Goal: Information Seeking & Learning: Learn about a topic

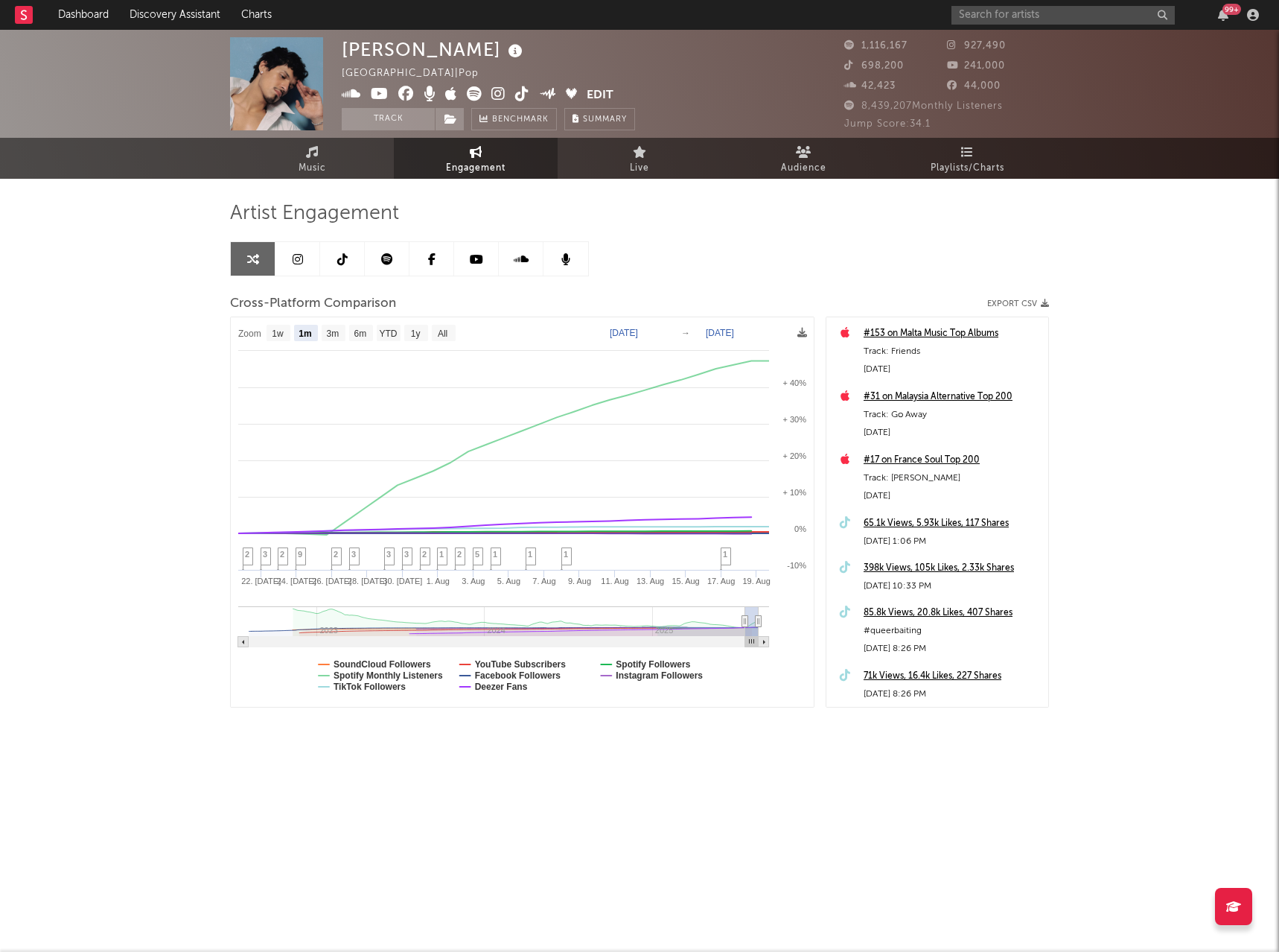
select select "1m"
click at [1054, 26] on div "99 +" at bounding box center [1108, 14] width 313 height 30
click at [1055, 15] on input "text" at bounding box center [1064, 14] width 223 height 18
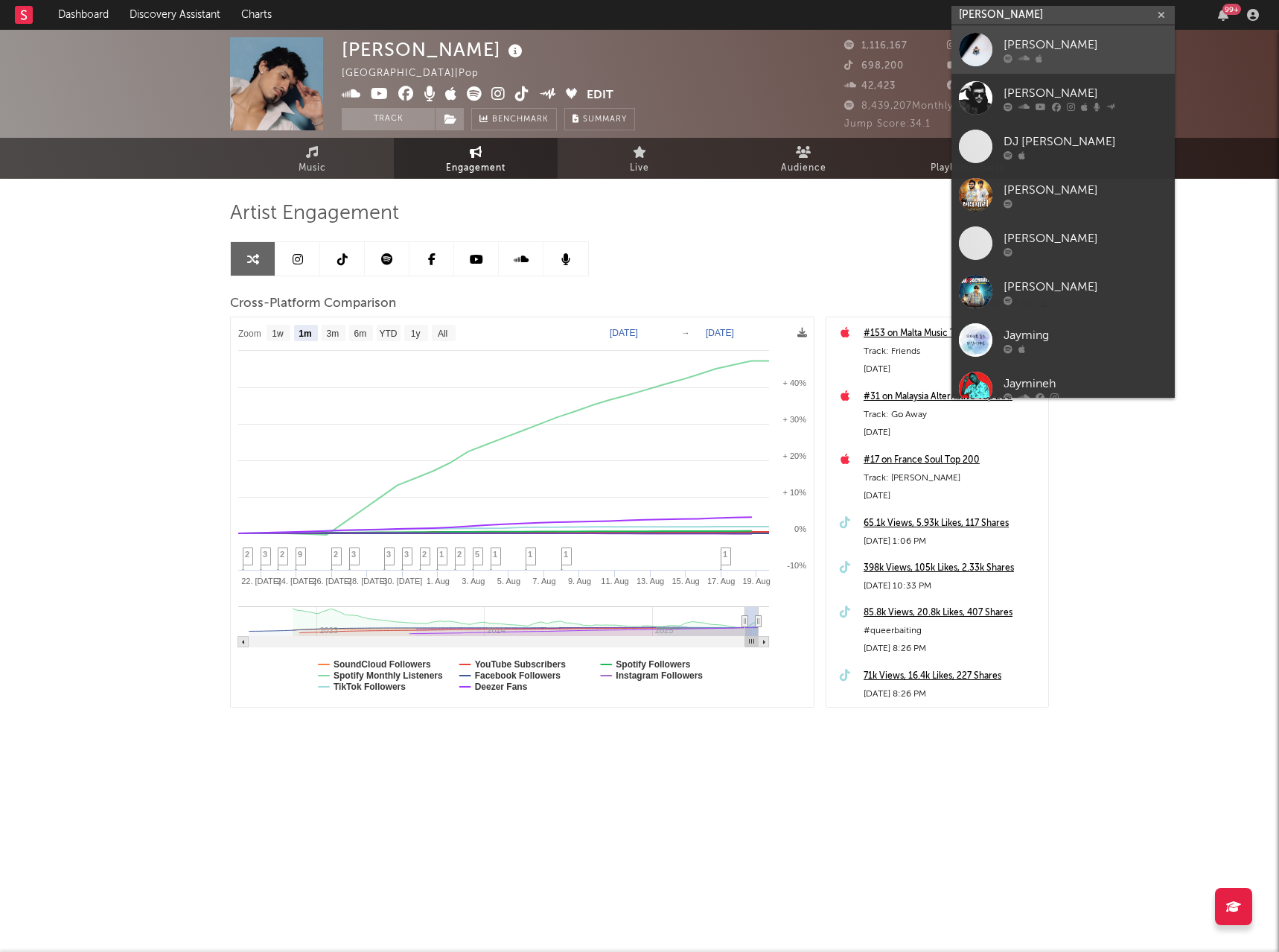
type input "[PERSON_NAME]"
click at [1069, 52] on div "[PERSON_NAME]" at bounding box center [1085, 45] width 164 height 18
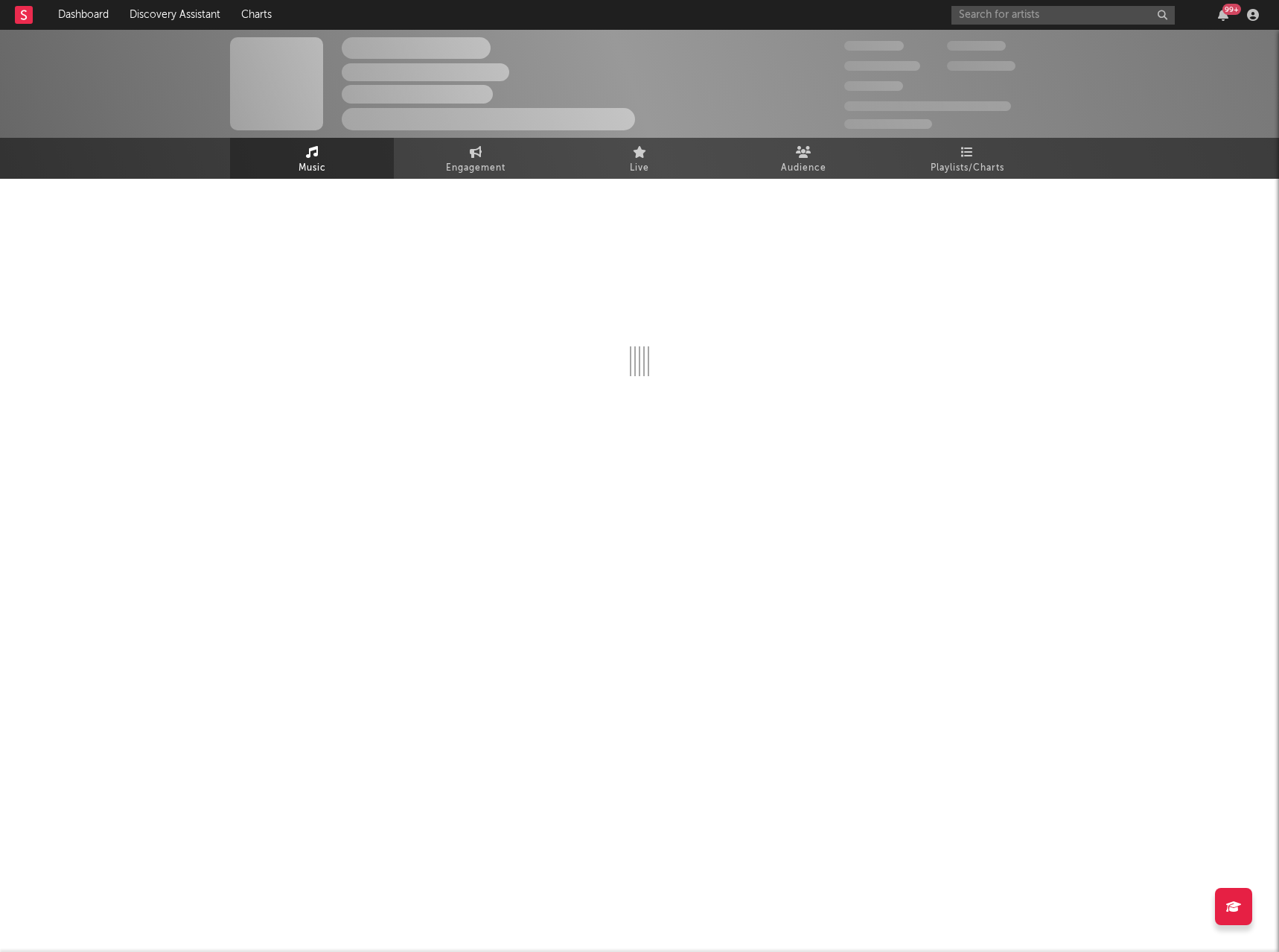
select select "1w"
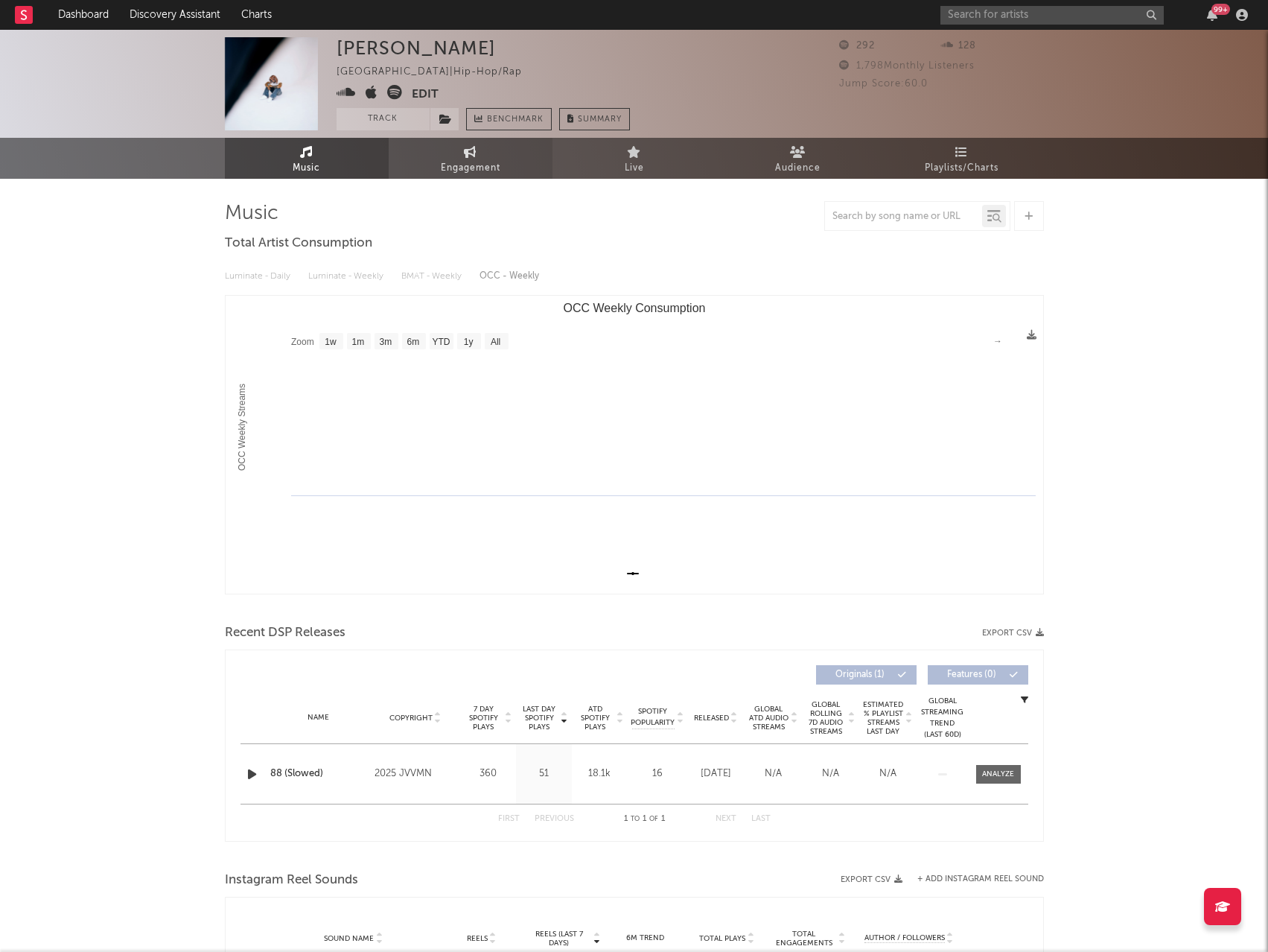
click at [439, 151] on link "Engagement" at bounding box center [470, 158] width 164 height 41
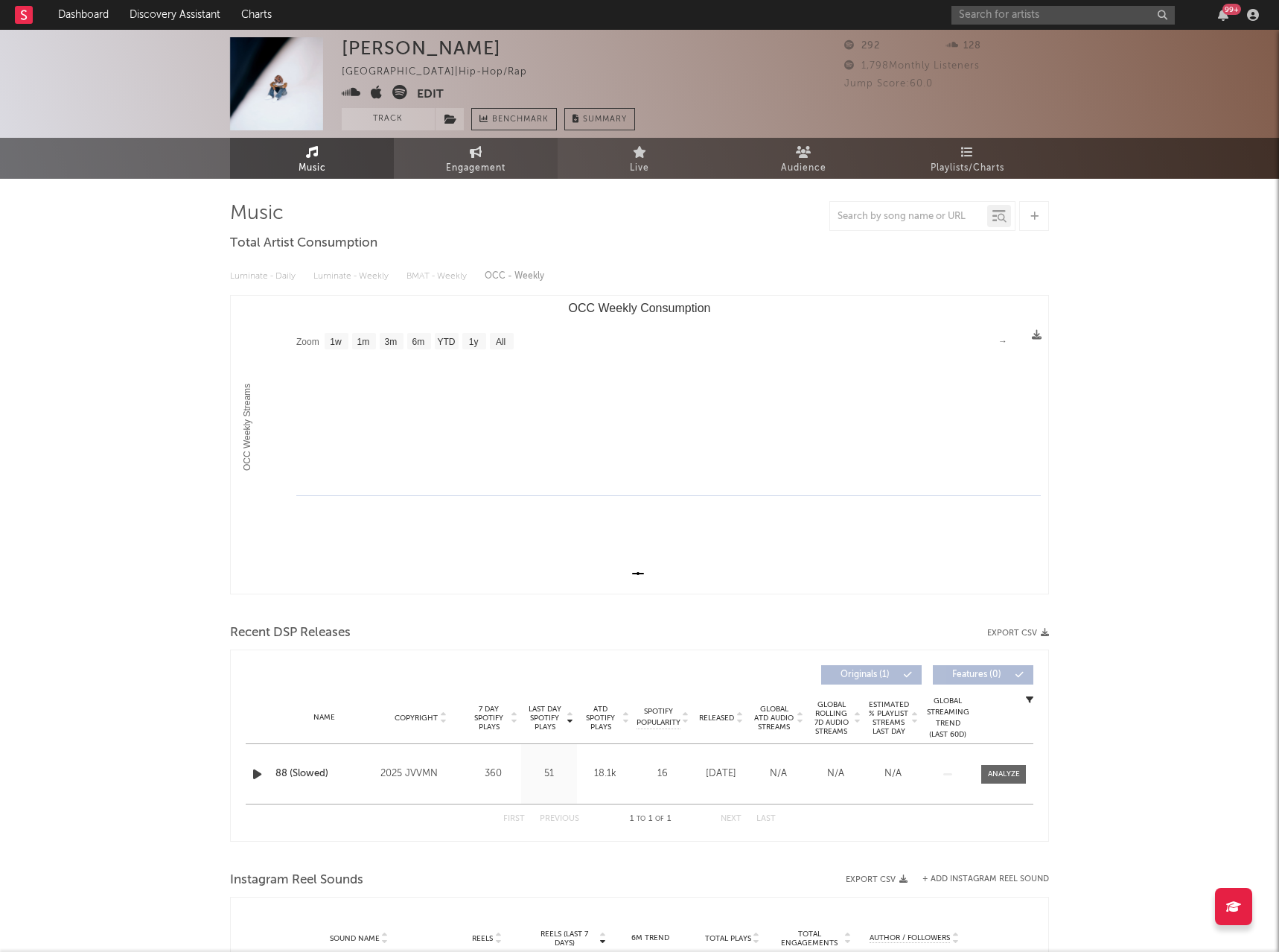
select select "1w"
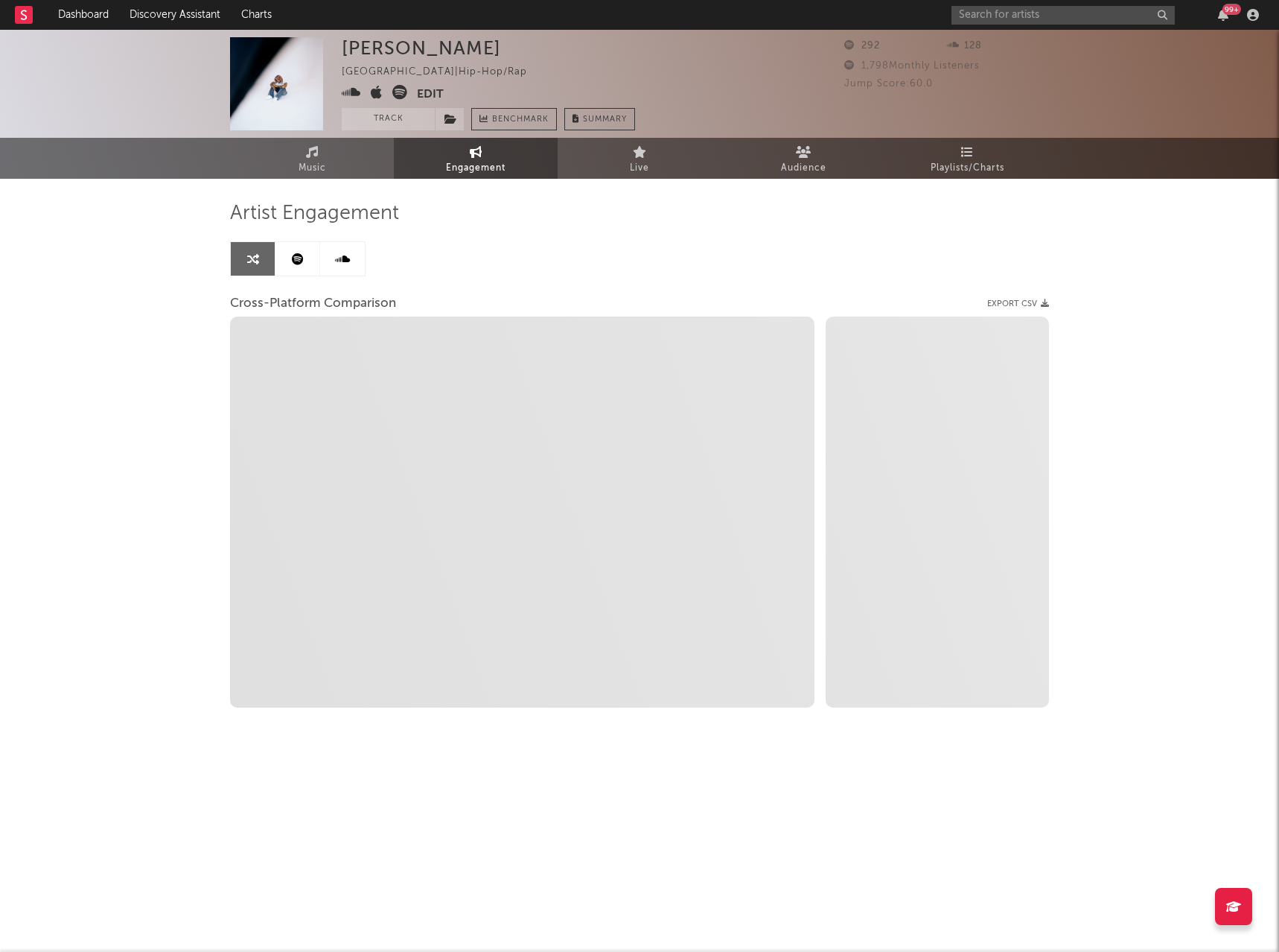
select select "1m"
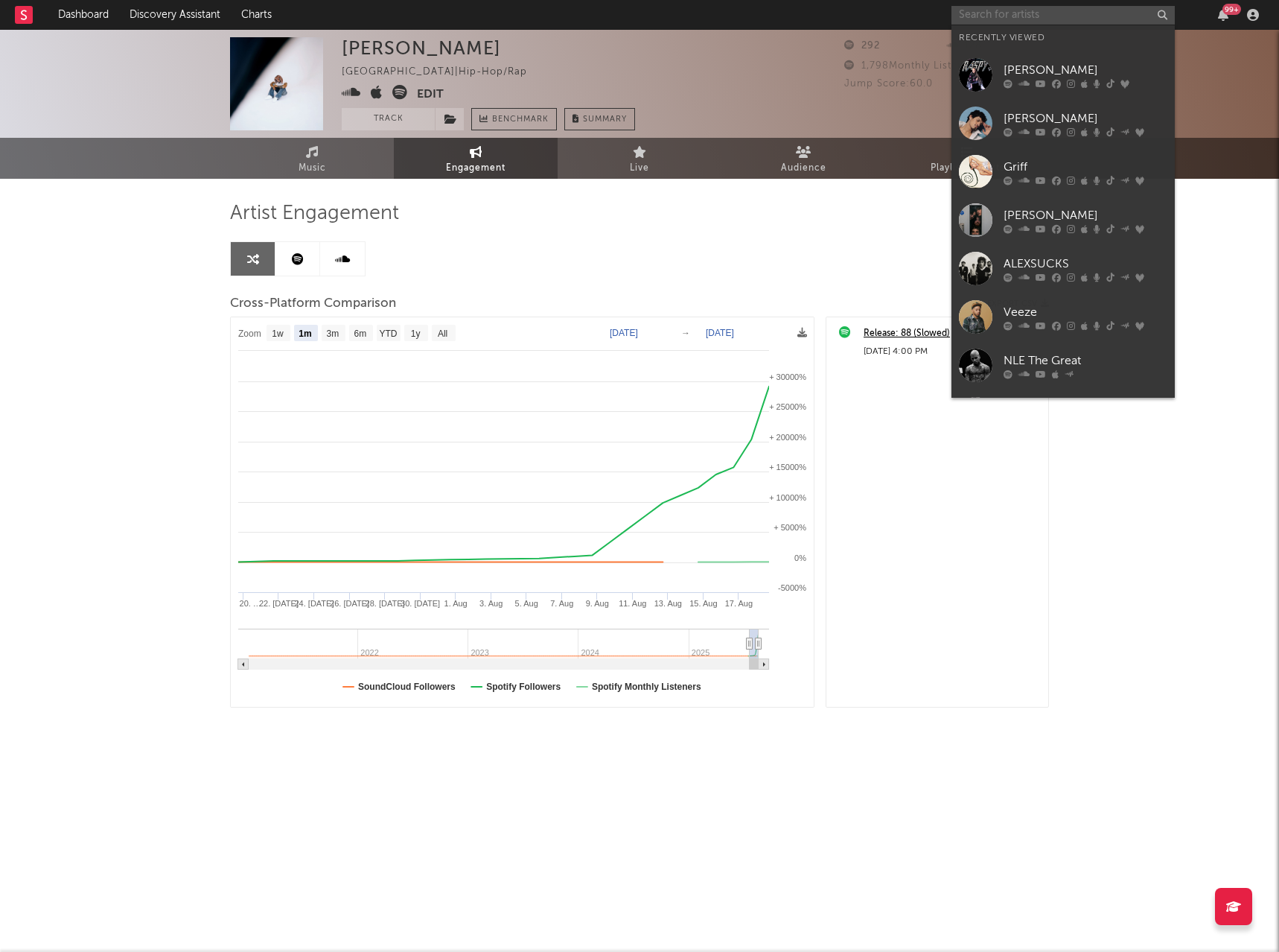
click at [1027, 13] on input "text" at bounding box center [1064, 14] width 223 height 18
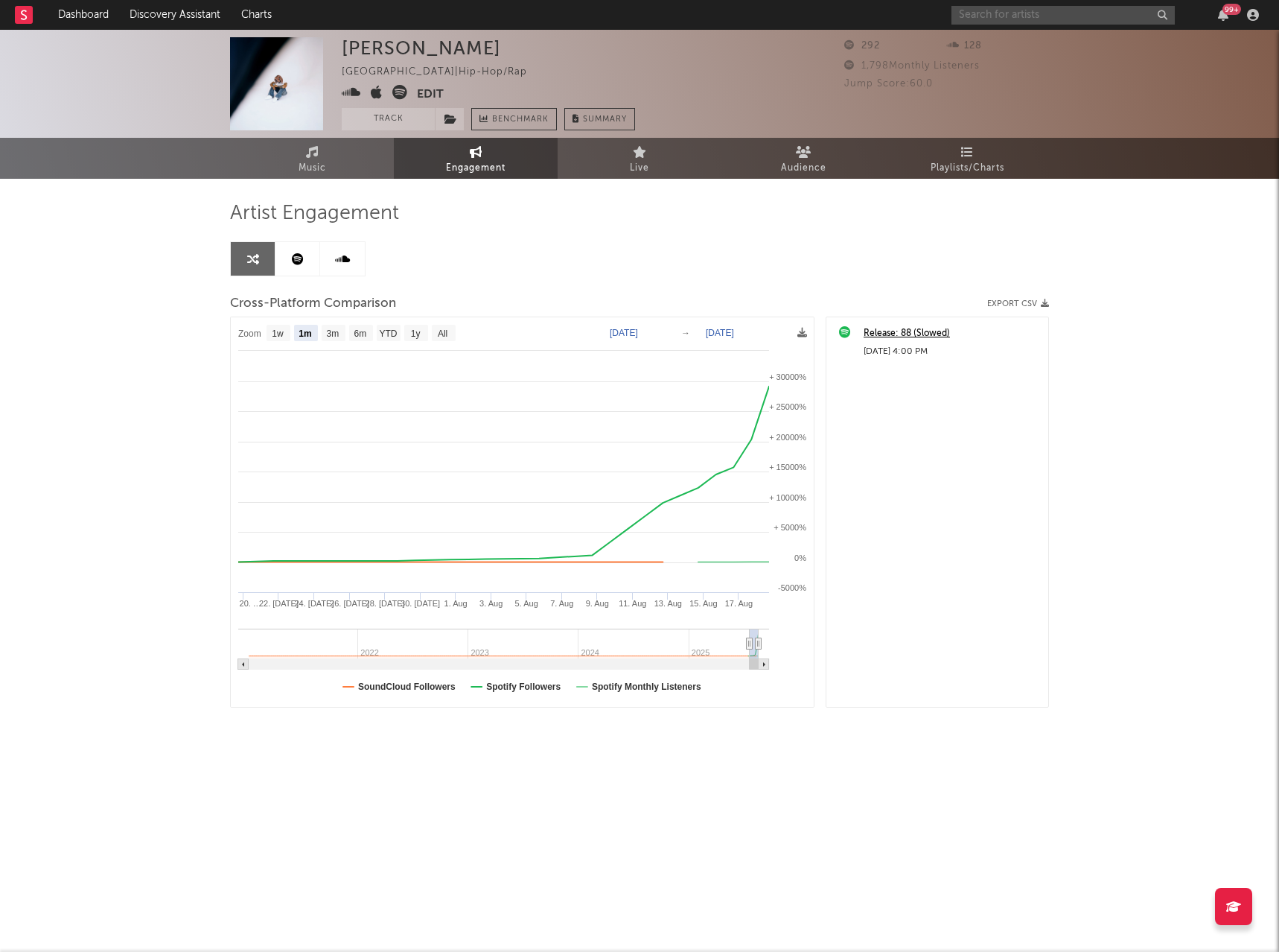
click at [1009, 14] on input "text" at bounding box center [1064, 14] width 223 height 18
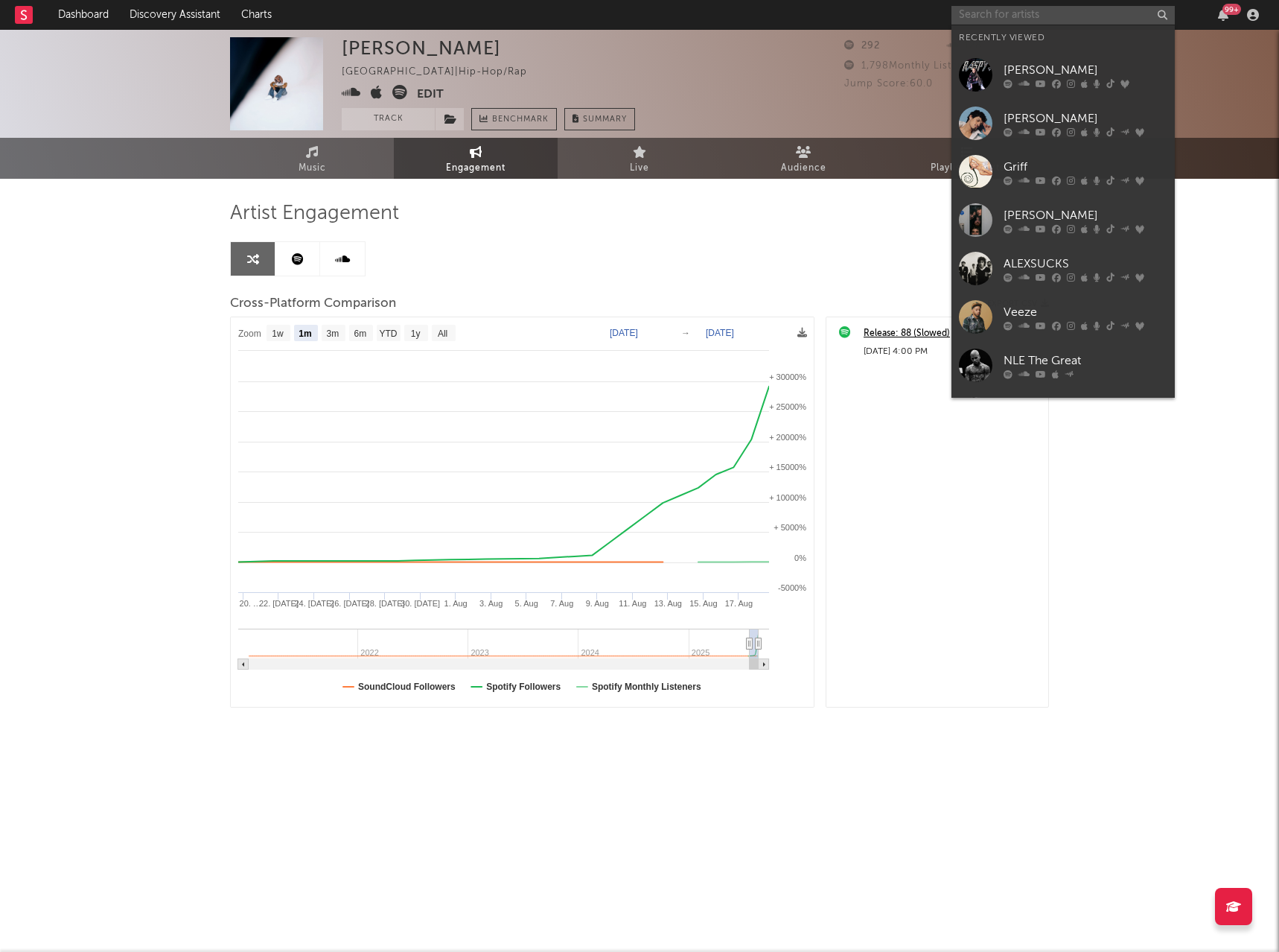
paste input "[URL][DOMAIN_NAME]"
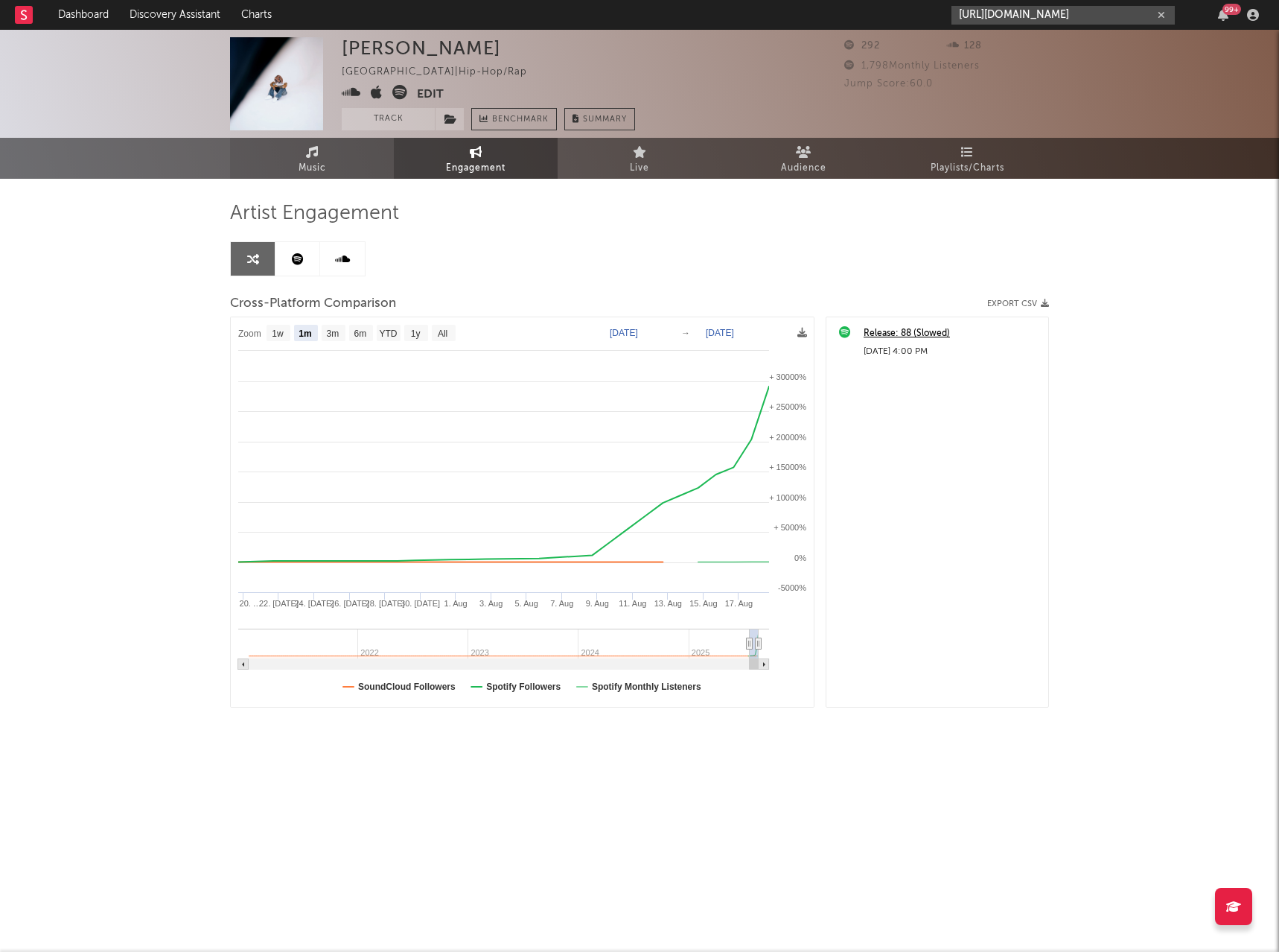
type input "[URL][DOMAIN_NAME]"
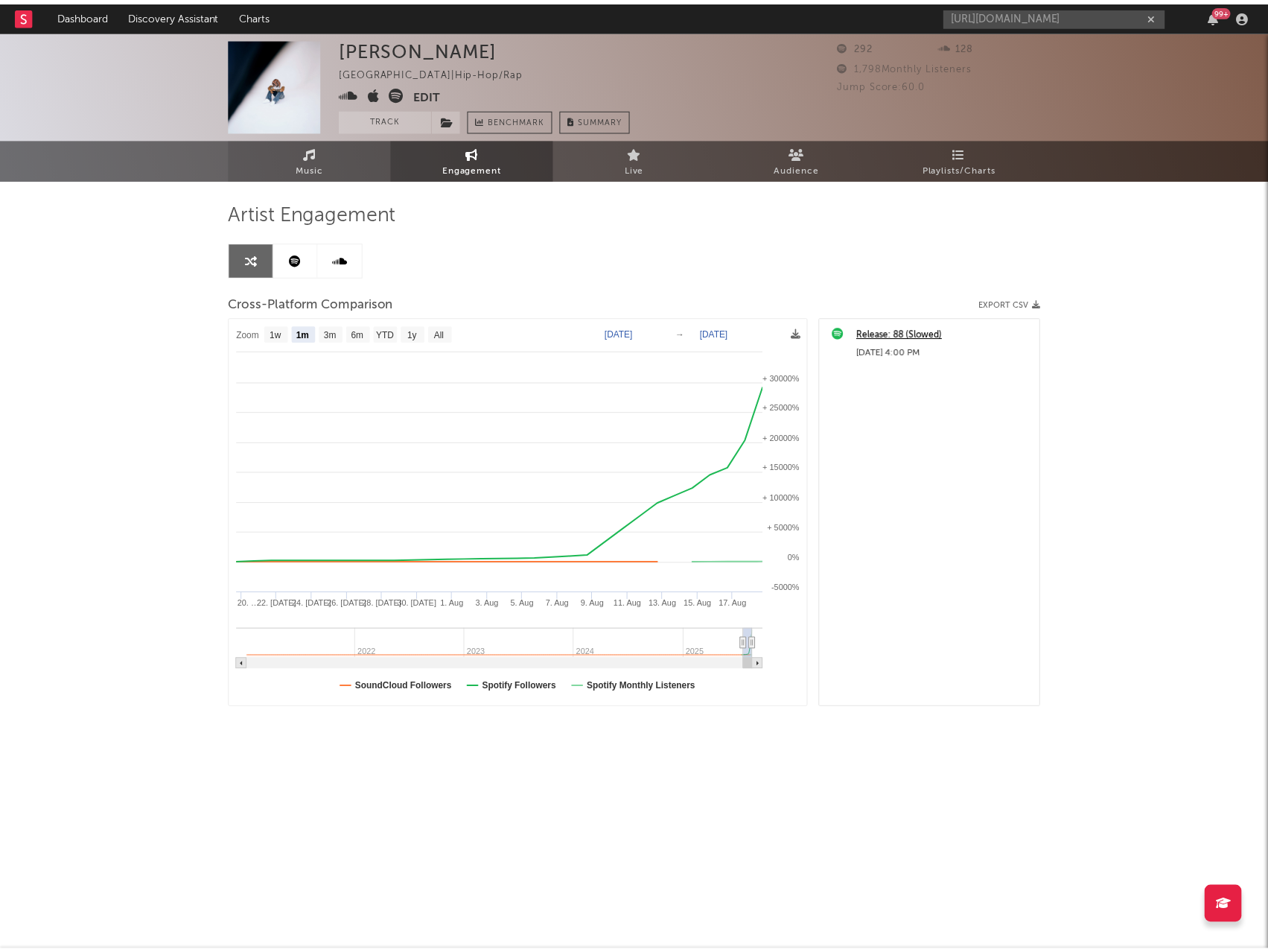
scroll to position [0, 0]
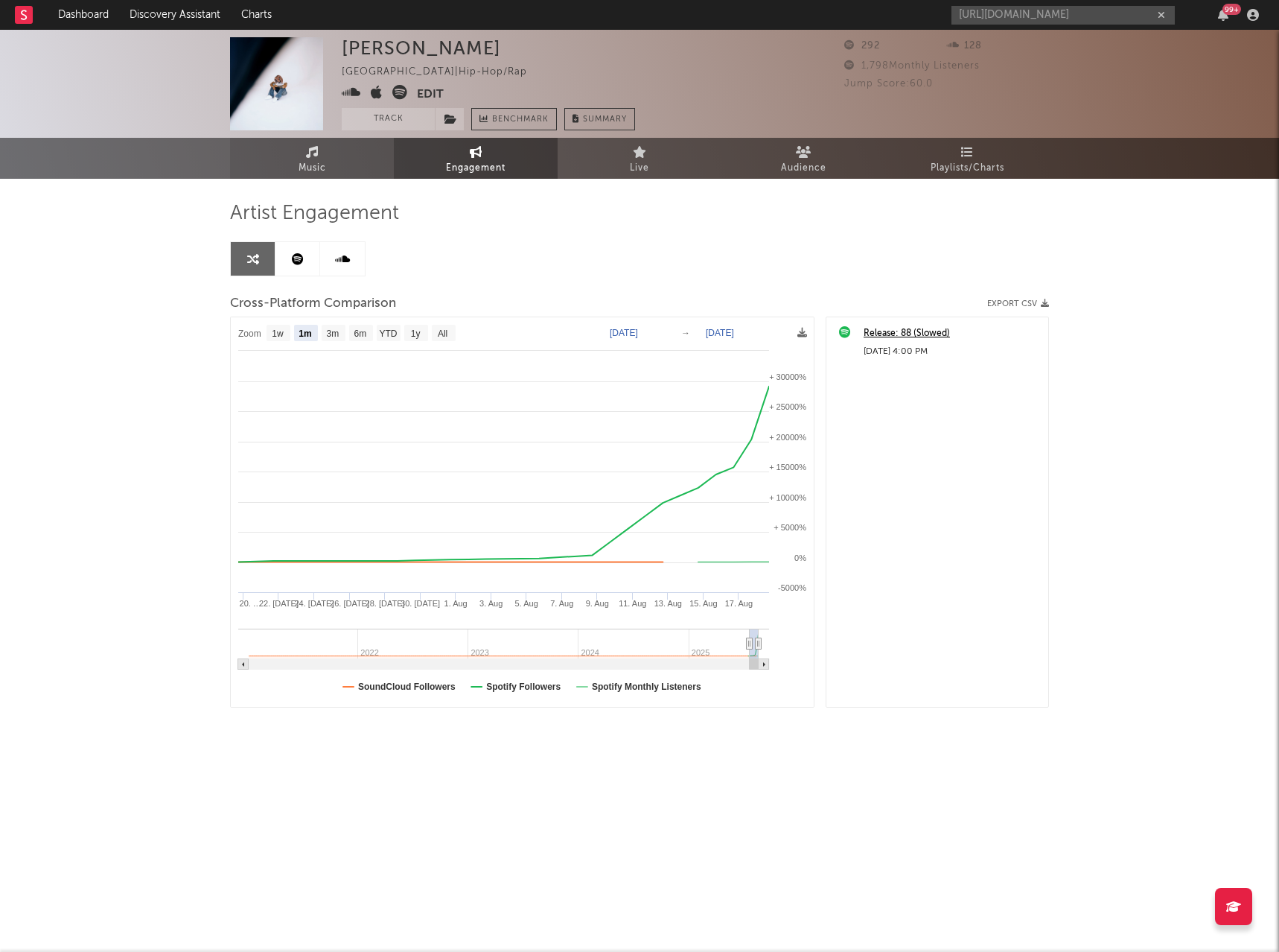
click at [322, 163] on span "Music" at bounding box center [312, 168] width 28 height 18
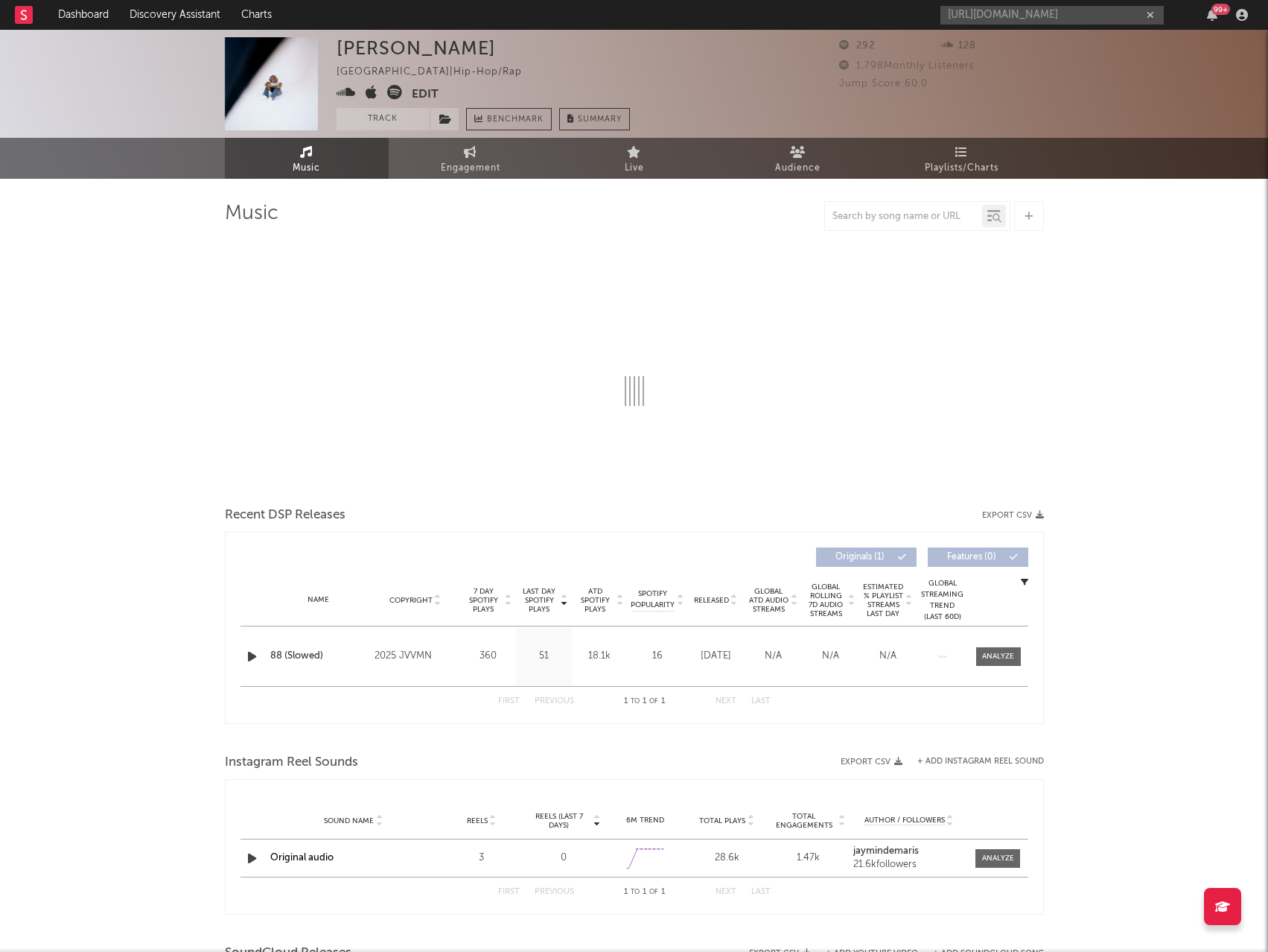
select select "1w"
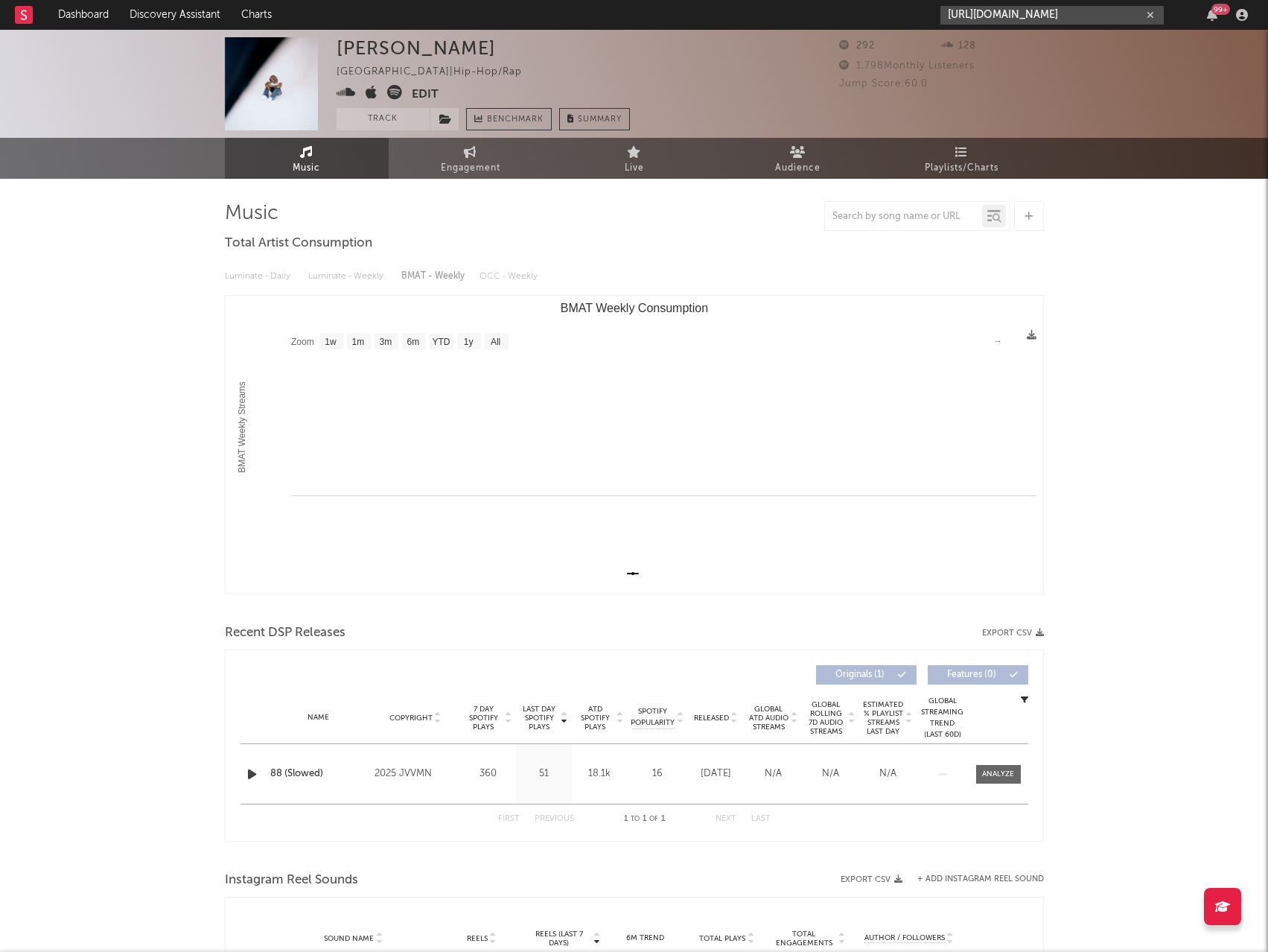
click at [1004, 10] on input "[URL][DOMAIN_NAME]" at bounding box center [1053, 14] width 223 height 18
click at [1150, 14] on icon "button" at bounding box center [1150, 15] width 7 height 10
click at [1072, 17] on input "text" at bounding box center [1053, 14] width 223 height 18
type input "jvvmn"
click at [1062, 38] on div "JVVMN" at bounding box center [1074, 45] width 164 height 18
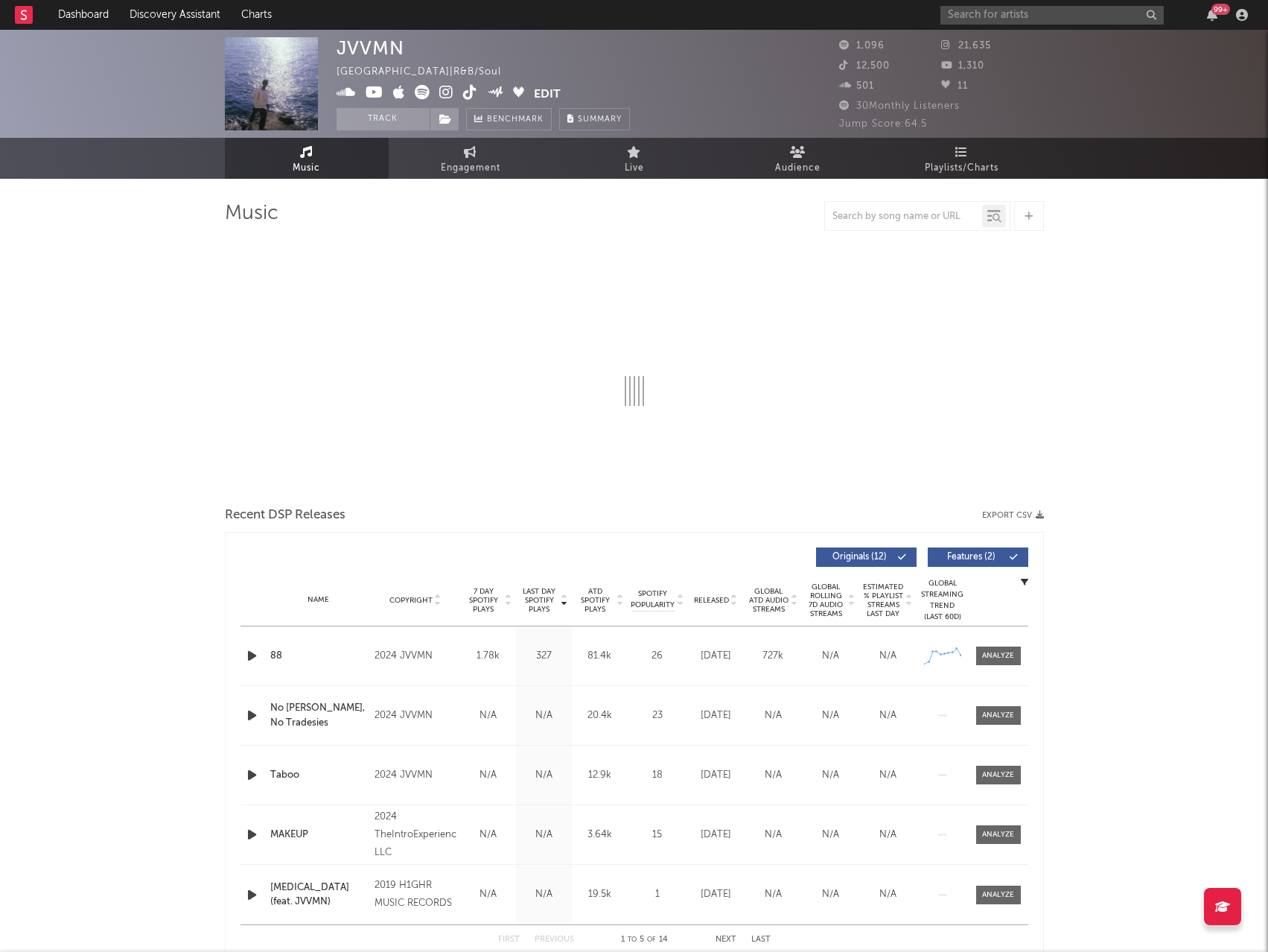
select select "6m"
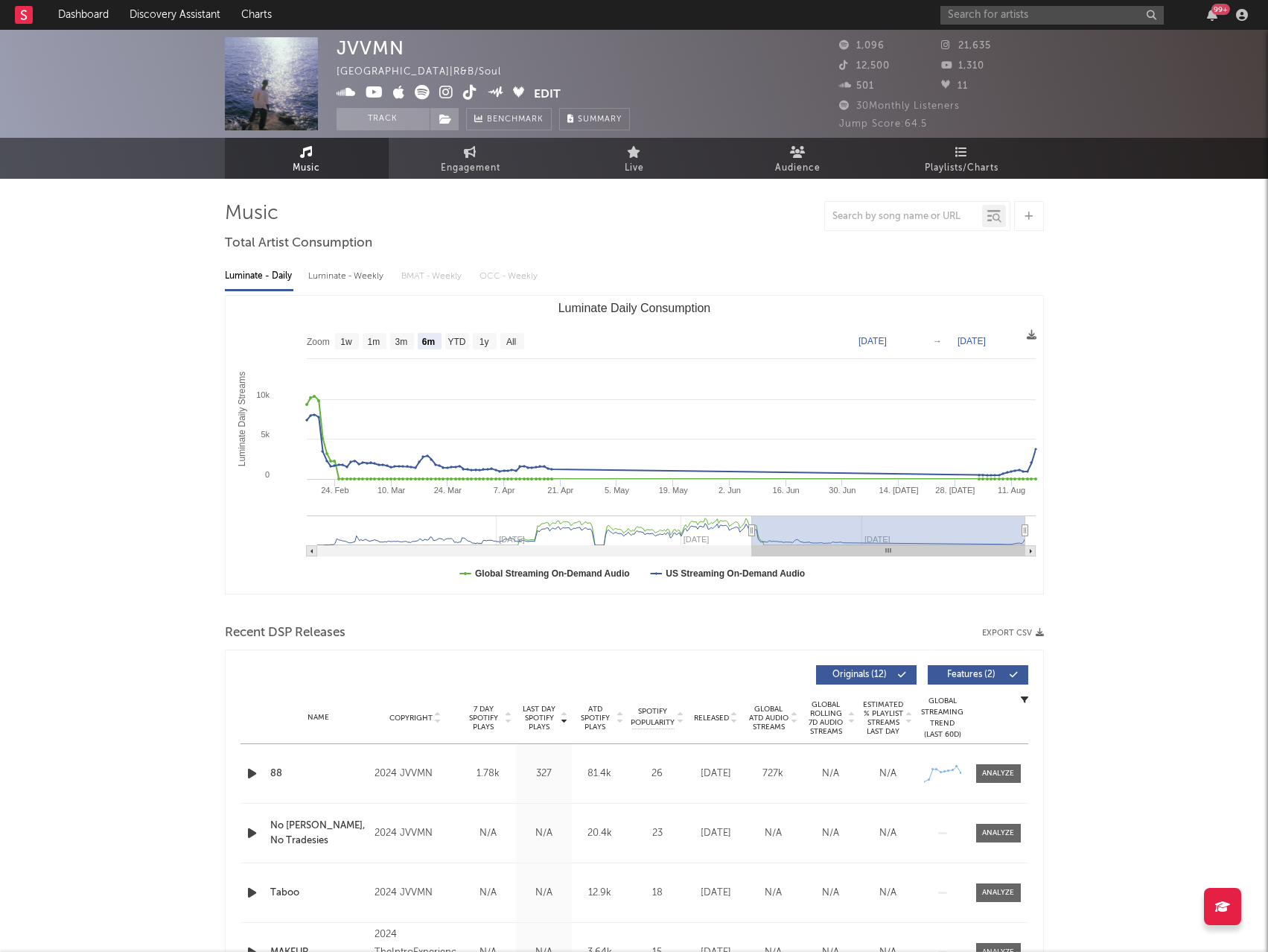
click at [444, 93] on icon at bounding box center [447, 92] width 14 height 15
click at [468, 92] on icon at bounding box center [470, 92] width 14 height 15
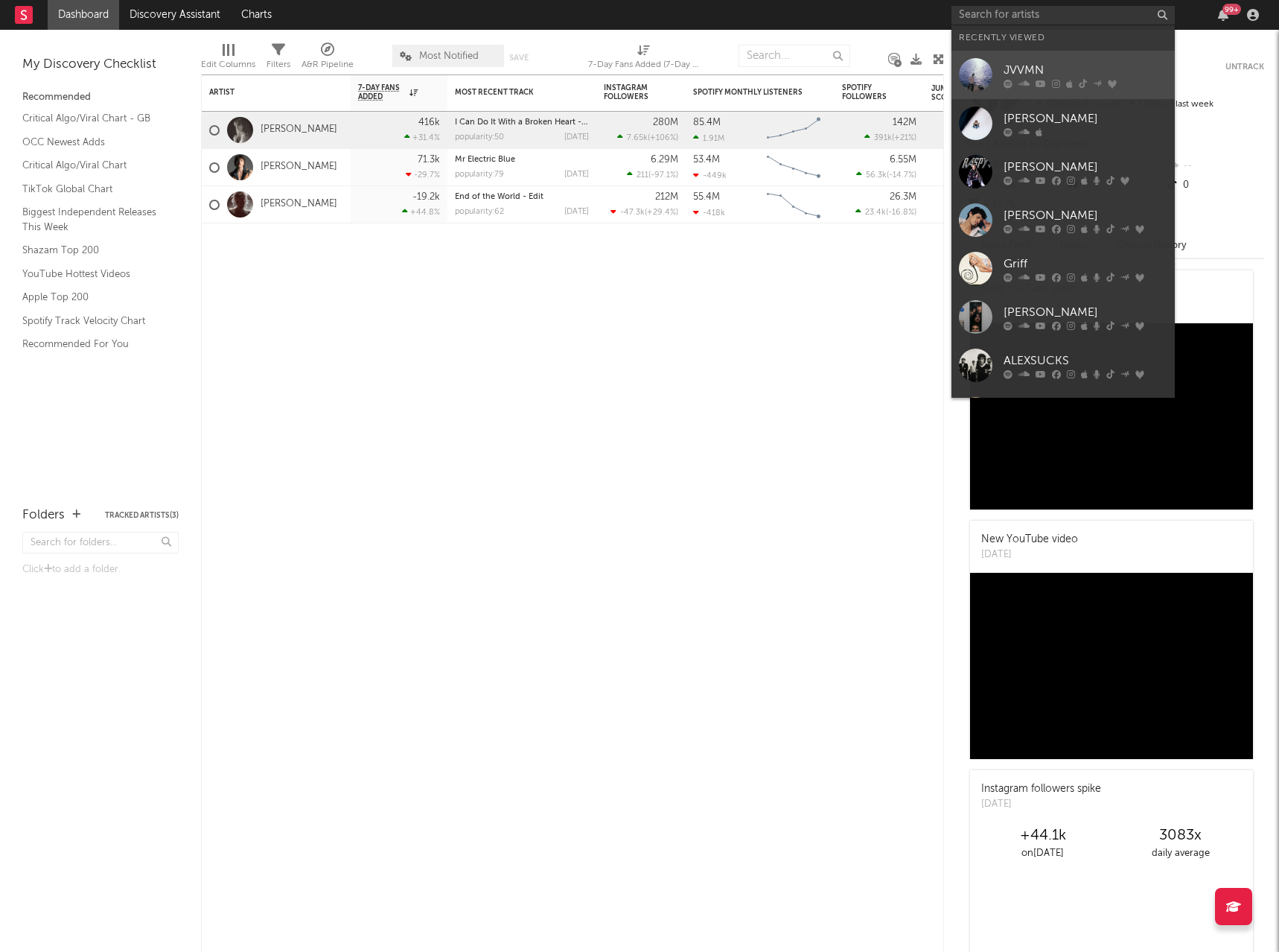
click at [1088, 61] on div "JVVMN" at bounding box center [1085, 70] width 164 height 18
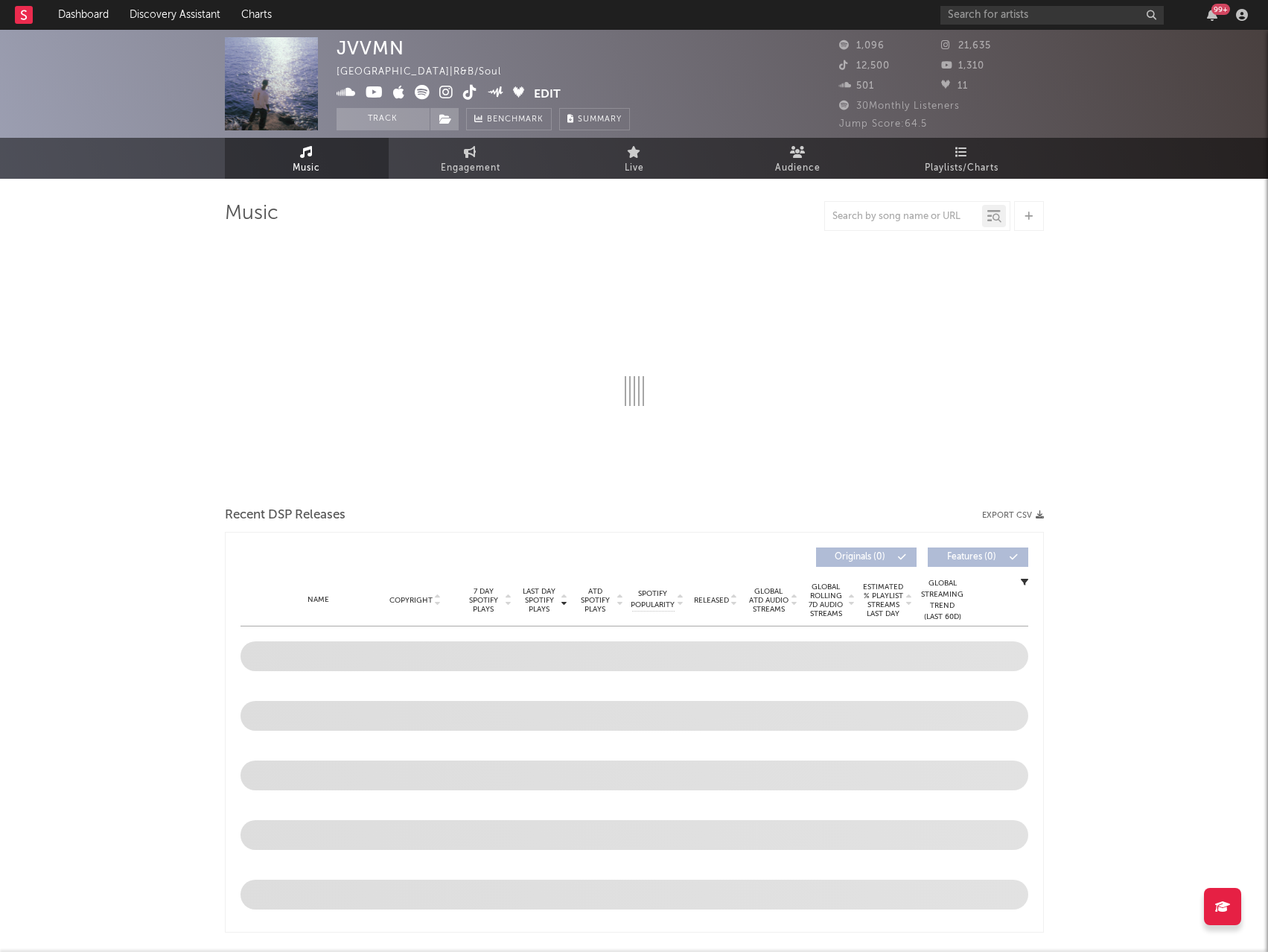
select select "6m"
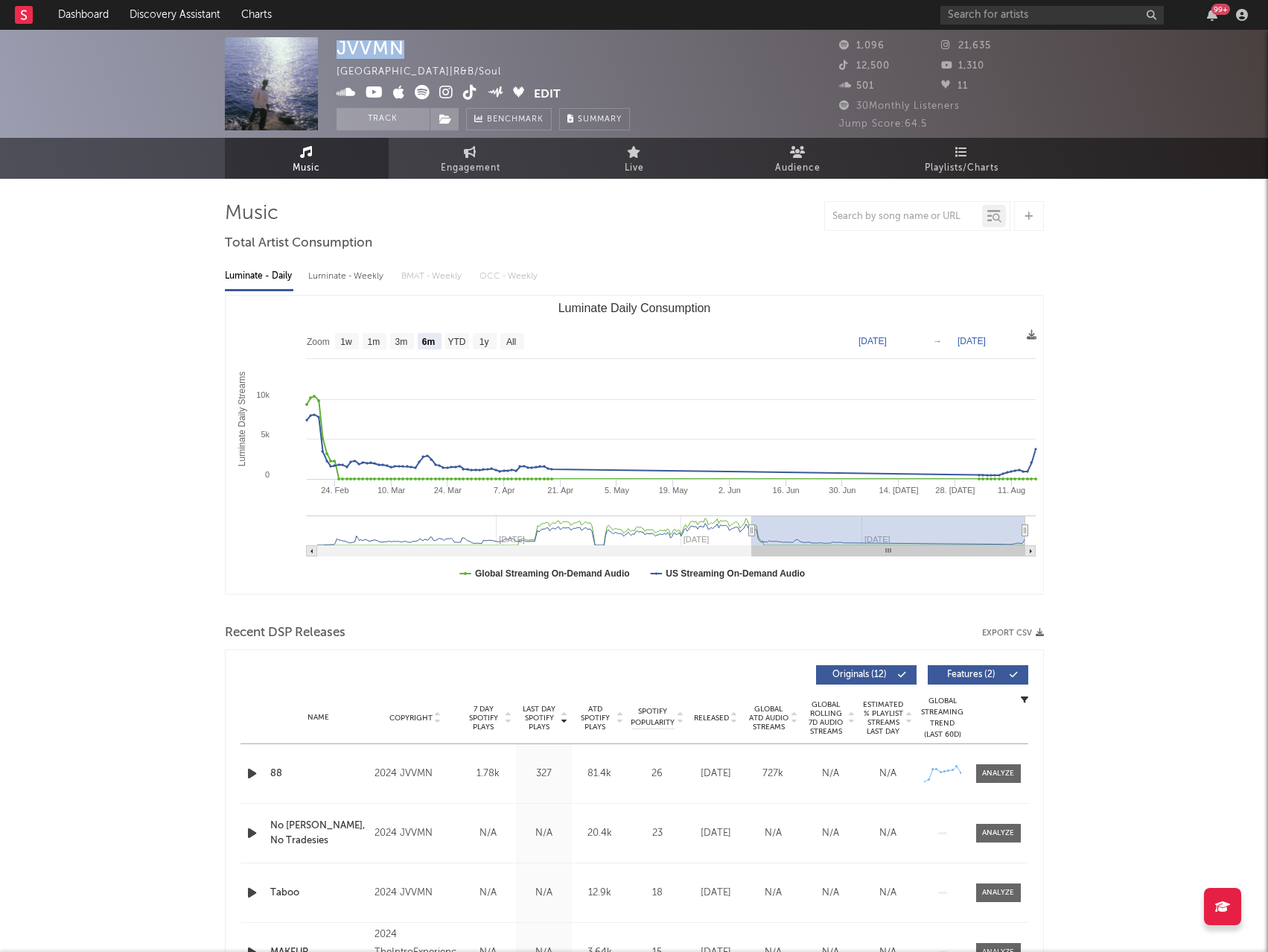
drag, startPoint x: 414, startPoint y: 45, endPoint x: 306, endPoint y: 39, distance: 108.2
click at [306, 39] on div "JVVMN United States | R&B/Soul Edit Track Benchmark Summary 1,096 21,635 12,500…" at bounding box center [634, 83] width 1268 height 108
